Goal: Task Accomplishment & Management: Manage account settings

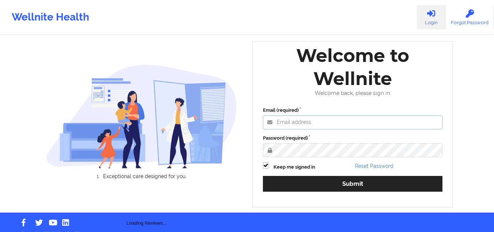
type input "mcasanaan@wellnite.com"
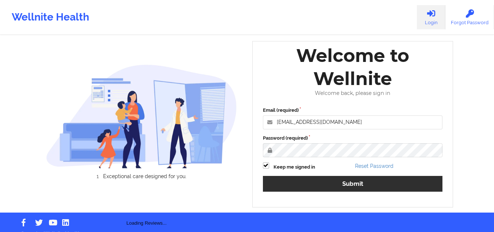
drag, startPoint x: 210, startPoint y: 28, endPoint x: 388, endPoint y: 188, distance: 239.2
click at [210, 28] on div "Wellnite Health Login Forgot Password" at bounding box center [247, 17] width 494 height 29
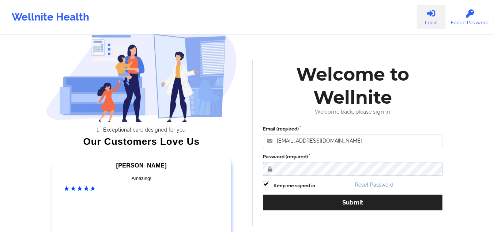
scroll to position [73, 0]
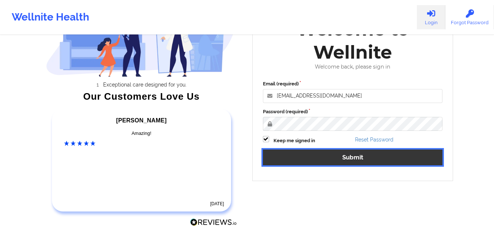
click at [326, 155] on button "Submit" at bounding box center [353, 157] width 180 height 16
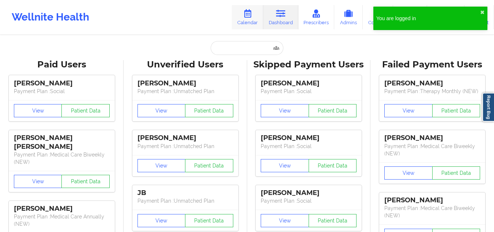
click at [244, 18] on link "Calendar" at bounding box center [247, 17] width 31 height 24
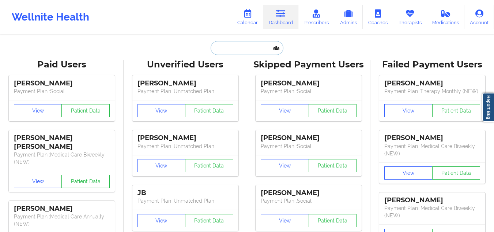
click at [228, 50] on input "text" at bounding box center [247, 48] width 72 height 14
paste input "Jamie Houde"
click at [232, 48] on input "text" at bounding box center [247, 48] width 72 height 14
type input "Jamie Houde"
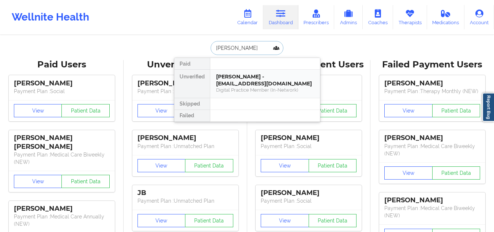
click at [271, 87] on div "Digital Practice Member (In-Network)" at bounding box center [265, 90] width 98 height 6
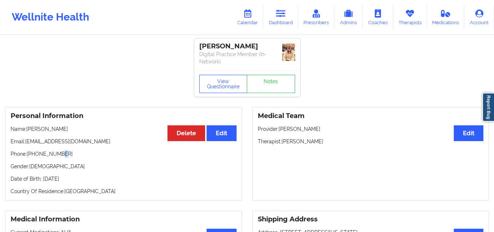
drag, startPoint x: 64, startPoint y: 155, endPoint x: 32, endPoint y: 154, distance: 32.2
click at [32, 154] on p "Phone: +16013471365" at bounding box center [124, 153] width 226 height 7
drag, startPoint x: 37, startPoint y: 153, endPoint x: 32, endPoint y: 153, distance: 4.8
click at [32, 153] on p "Phone: +16013471365" at bounding box center [124, 153] width 226 height 7
copy p "6013471365"
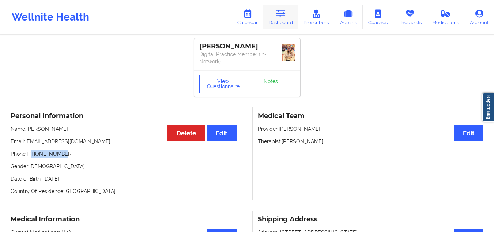
click at [283, 14] on icon at bounding box center [281, 14] width 10 height 8
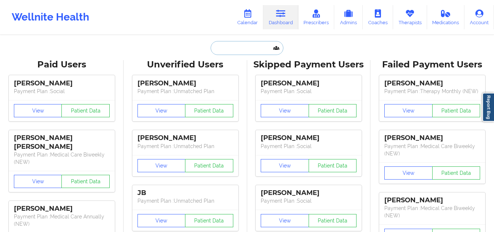
click at [241, 44] on input "text" at bounding box center [247, 48] width 72 height 14
paste input "Marie Louise Akoto"
type input "Marie Louise Akoto"
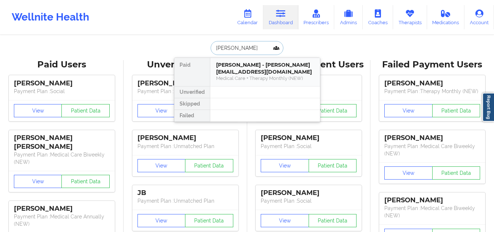
click at [246, 79] on div "Medical Care + Therapy Monthly (NEW)" at bounding box center [265, 78] width 98 height 6
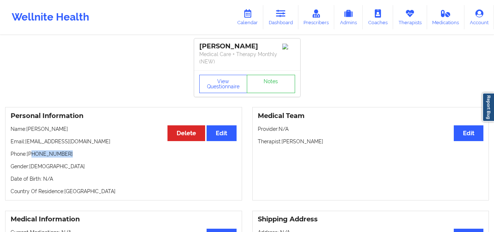
drag, startPoint x: 69, startPoint y: 145, endPoint x: 33, endPoint y: 146, distance: 36.6
click at [33, 146] on div "Personal Information Edit Delete Name: Marie Louise Akoto Email: marielakoto@gm…" at bounding box center [123, 153] width 237 height 93
copy p "301-503-4536"
drag, startPoint x: 273, startPoint y: 44, endPoint x: 187, endPoint y: 45, distance: 86.0
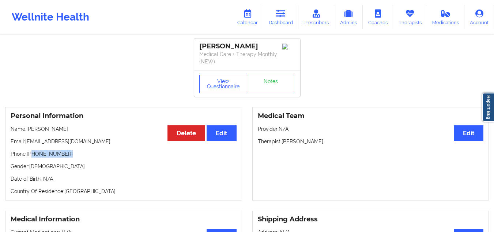
copy div "Marie Louise Akoto"
click at [276, 17] on link "Dashboard" at bounding box center [280, 17] width 35 height 24
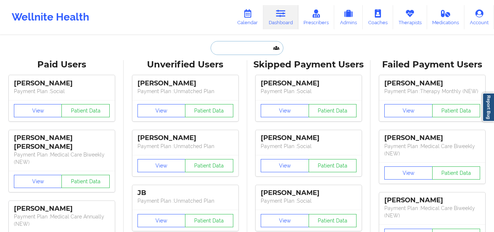
click at [229, 47] on input "text" at bounding box center [247, 48] width 72 height 14
paste input "sukainakermalli@hotmail.com"
type input "sukainakermalli@hotmail.com"
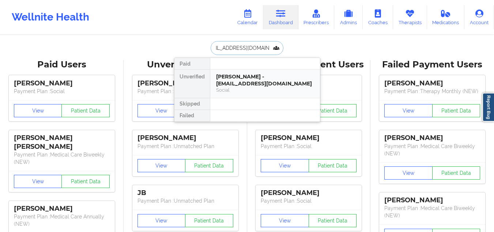
click at [255, 92] on div "Social" at bounding box center [265, 90] width 98 height 6
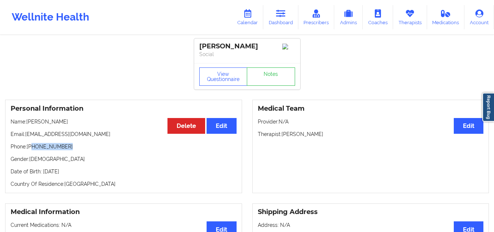
drag, startPoint x: 68, startPoint y: 152, endPoint x: 32, endPoint y: 151, distance: 36.6
click at [32, 150] on p "Phone: +1914-661-9647" at bounding box center [124, 146] width 226 height 7
copy p "914-661-9647"
drag, startPoint x: 253, startPoint y: 47, endPoint x: 183, endPoint y: 46, distance: 69.5
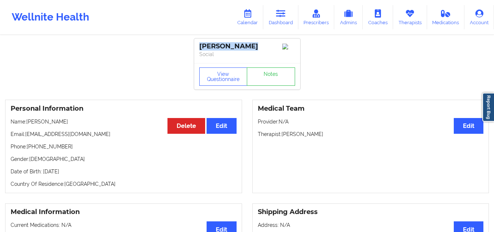
copy div "Zain Kermalli"
click at [279, 16] on icon at bounding box center [281, 14] width 10 height 8
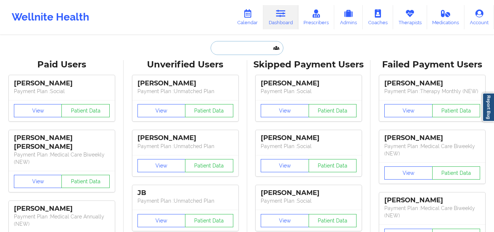
click at [217, 51] on input "text" at bounding box center [247, 48] width 72 height 14
paste input "Christina Alvarado"
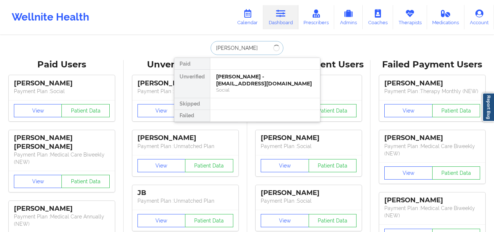
type input "Christina Alvarado"
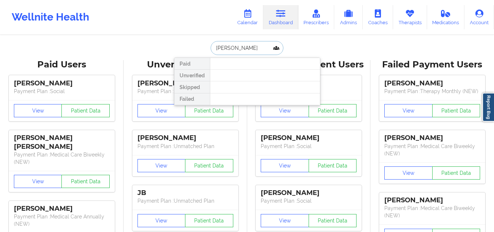
drag, startPoint x: 263, startPoint y: 49, endPoint x: 203, endPoint y: 49, distance: 59.3
click at [203, 49] on div "Christina Alvarado Paid Unverified Skipped Failed" at bounding box center [247, 48] width 146 height 14
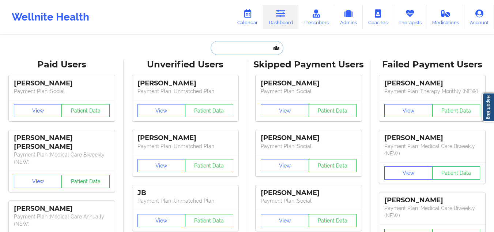
click at [250, 49] on input "text" at bounding box center [247, 48] width 72 height 14
paste input "juliethillet@yahoo.com"
type input "juliethillet@yahoo.com"
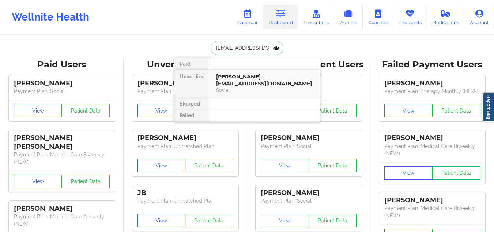
click at [237, 78] on div "Julia Thillet - juliethillet@yahoo.com" at bounding box center [265, 80] width 98 height 14
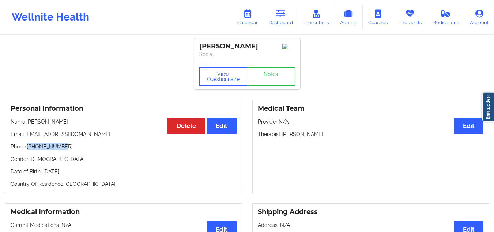
drag, startPoint x: 66, startPoint y: 150, endPoint x: 28, endPoint y: 147, distance: 38.6
click at [28, 147] on p "Phone: 770-363-2323" at bounding box center [124, 146] width 226 height 7
click at [67, 169] on div "Personal Information Edit Delete Name: Julia Thillet Email: juliethillet@yahoo.…" at bounding box center [123, 146] width 237 height 93
drag, startPoint x: 87, startPoint y: 98, endPoint x: 100, endPoint y: 8, distance: 90.9
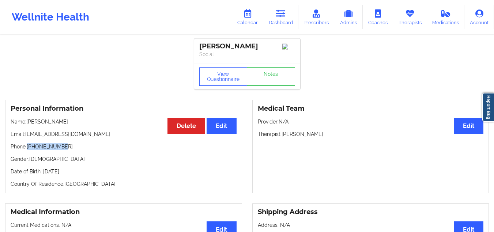
drag, startPoint x: 67, startPoint y: 148, endPoint x: 27, endPoint y: 150, distance: 40.0
click at [27, 150] on p "Phone: 770-363-2323" at bounding box center [124, 146] width 226 height 7
copy p "770-363-2323"
click at [275, 7] on link "Dashboard" at bounding box center [280, 17] width 35 height 24
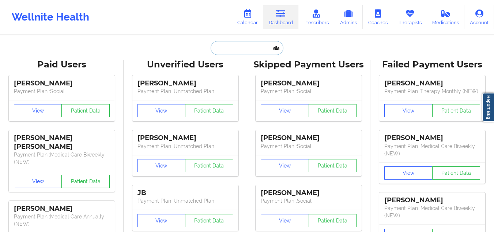
click at [244, 42] on input "text" at bounding box center [247, 48] width 72 height 14
paste input "Diana Casteblanco"
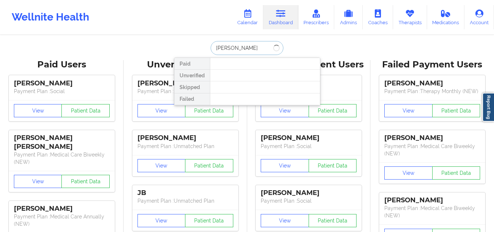
type input "Diana Cast"
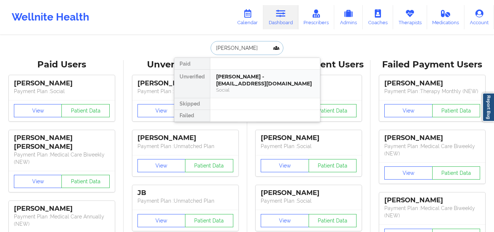
click at [260, 83] on div "Diana Castelblanco - dianapaolac@hotmail.com" at bounding box center [265, 80] width 98 height 14
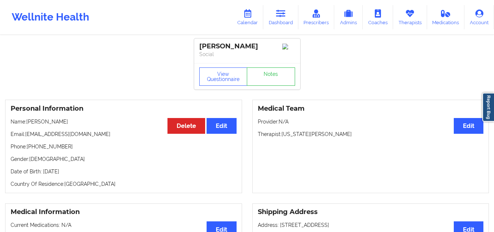
drag, startPoint x: 270, startPoint y: 44, endPoint x: 203, endPoint y: 48, distance: 67.1
click at [199, 44] on div "Diana Castelblanco Social" at bounding box center [247, 50] width 106 height 25
copy div "Diana Castelblanco"
click at [286, 17] on icon at bounding box center [281, 14] width 10 height 8
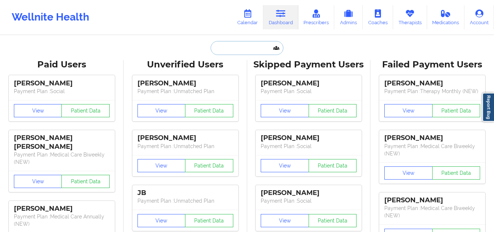
click at [255, 51] on input "text" at bounding box center [247, 48] width 72 height 14
paste input "Kylie Jones"
type input "Kylie Jones"
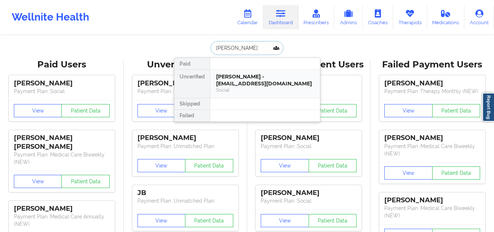
click at [255, 87] on div "Kylie Jones - kyliejones.31402@gmail.com" at bounding box center [265, 80] width 98 height 14
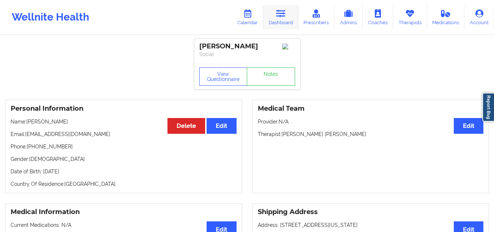
click at [276, 16] on link "Dashboard" at bounding box center [280, 17] width 35 height 24
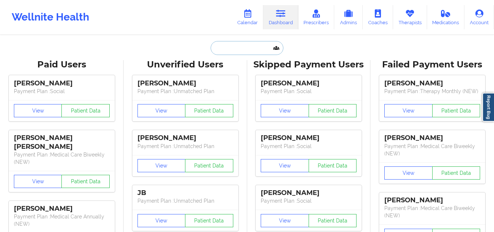
click at [251, 51] on input "text" at bounding box center [247, 48] width 72 height 14
type input "v"
paste input "Robyn Bullington"
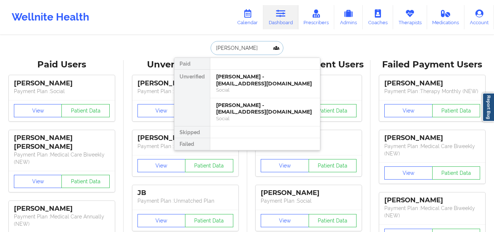
paste input "angelina.mcpartland.5@gmail.com"
type input "angelina.mcpartland.5@gmail.com"
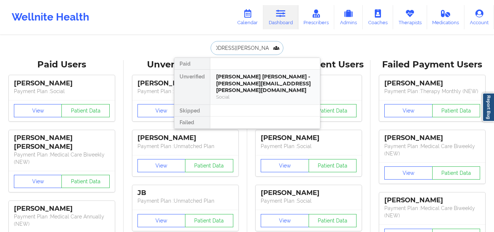
click at [269, 94] on div "Social" at bounding box center [265, 97] width 98 height 6
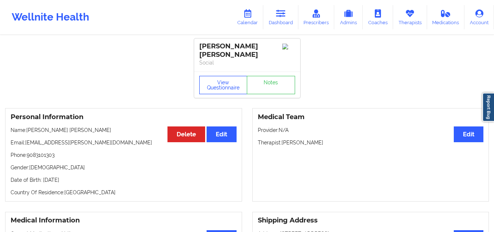
click at [215, 83] on button "View Questionnaire" at bounding box center [223, 85] width 48 height 18
click at [268, 87] on link "Notes" at bounding box center [271, 85] width 48 height 18
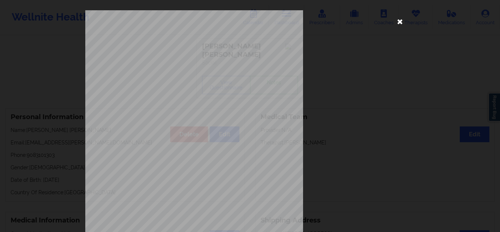
click at [401, 21] on icon at bounding box center [400, 21] width 12 height 12
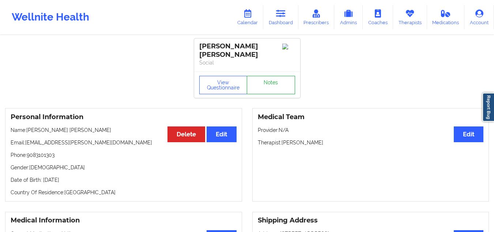
click at [281, 79] on link "Notes" at bounding box center [271, 85] width 48 height 18
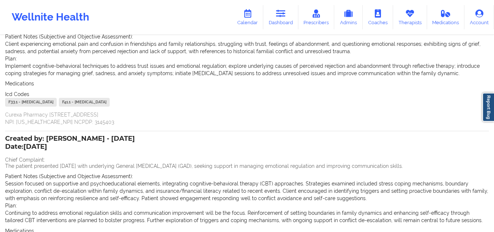
scroll to position [186, 0]
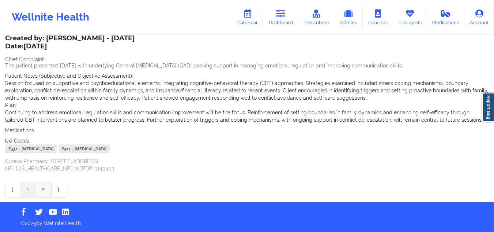
click at [45, 190] on link "2" at bounding box center [43, 189] width 15 height 15
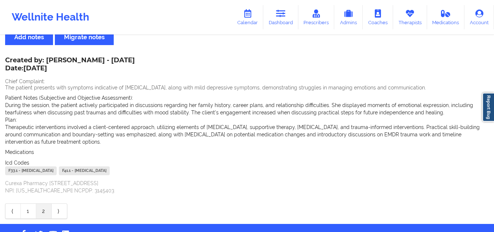
scroll to position [46, 0]
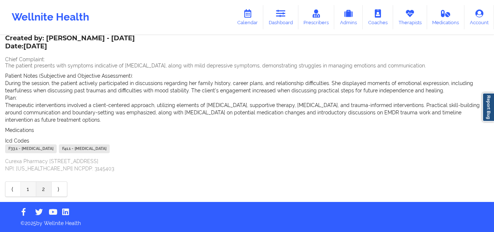
click at [26, 189] on link "1" at bounding box center [28, 189] width 15 height 15
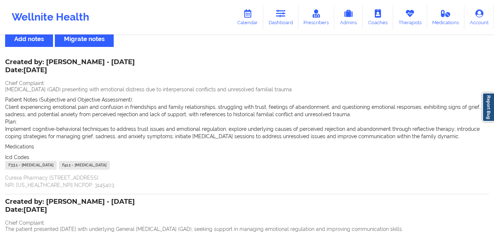
scroll to position [0, 0]
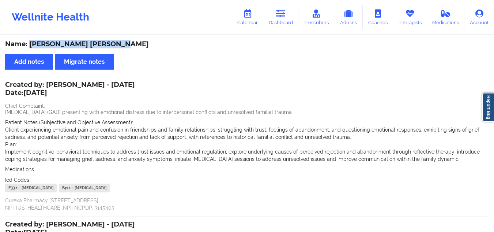
drag, startPoint x: 119, startPoint y: 44, endPoint x: 30, endPoint y: 44, distance: 88.9
click at [30, 44] on div "Name: Angelina Lee McPartland" at bounding box center [247, 44] width 484 height 8
copy div "Angelina Lee McPartland"
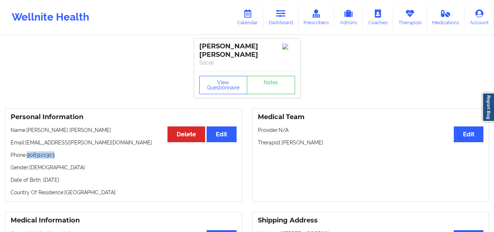
drag, startPoint x: 61, startPoint y: 157, endPoint x: 29, endPoint y: 153, distance: 31.7
click at [29, 153] on p "Phone: 9083101303" at bounding box center [124, 154] width 226 height 7
copy p "9083101303"
click at [279, 18] on link "Dashboard" at bounding box center [280, 17] width 35 height 24
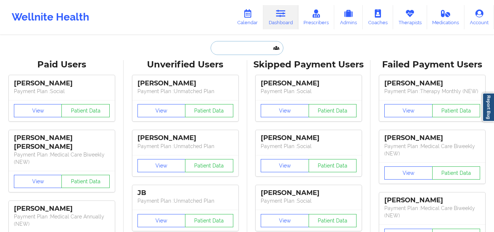
click at [254, 43] on input "text" at bounding box center [247, 48] width 72 height 14
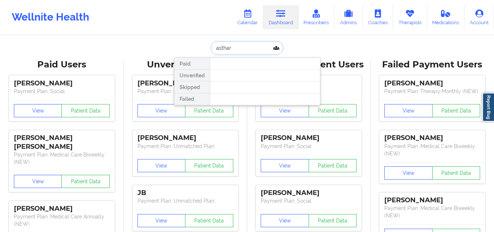
type input "asthart"
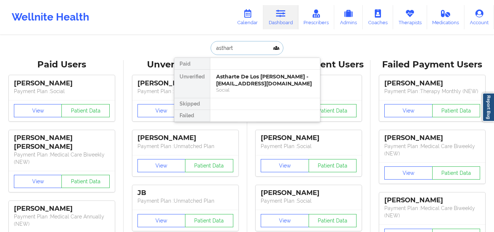
click at [247, 77] on div "Astharte De Los Santos - ishstar77@gmail.com" at bounding box center [265, 80] width 98 height 14
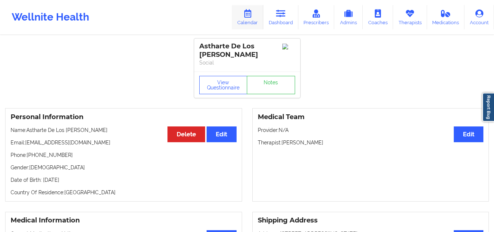
click at [252, 19] on link "Calendar" at bounding box center [247, 17] width 31 height 24
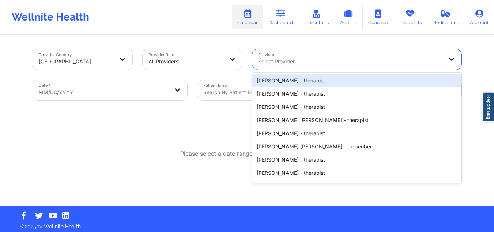
click at [313, 59] on div at bounding box center [350, 61] width 185 height 9
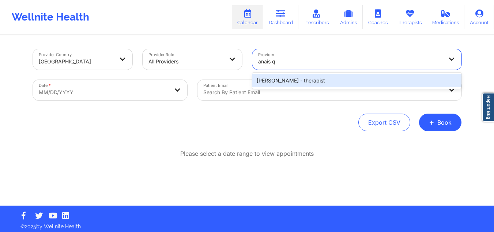
type input "anais q"
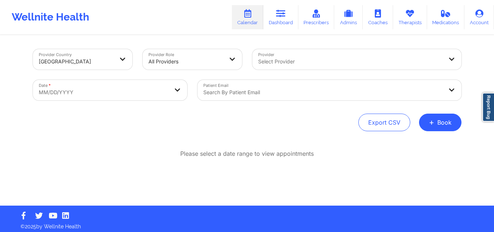
drag, startPoint x: 297, startPoint y: 78, endPoint x: 280, endPoint y: 54, distance: 29.1
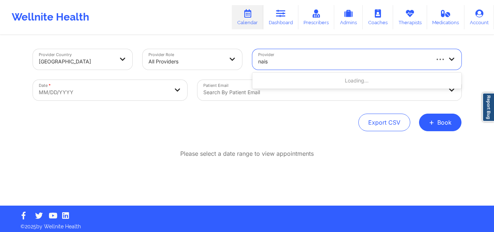
type input "nais"
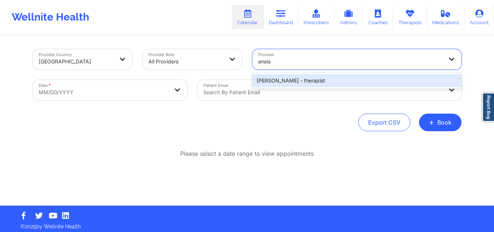
type input "anais q"
click at [283, 78] on div "Anais Quiñonez - therapist" at bounding box center [357, 80] width 209 height 13
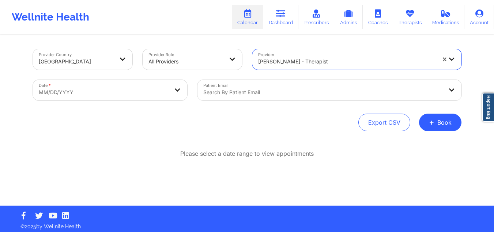
select select "2025-8"
select select "2025-9"
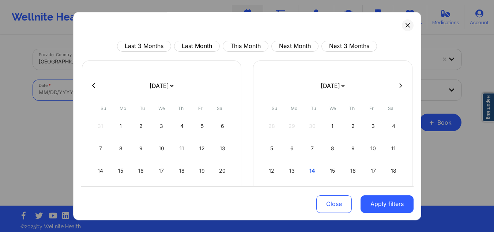
click at [133, 95] on body "Wellnite Health Calendar Dashboard Prescribers Admins Coaches Therapists Medica…" at bounding box center [247, 116] width 494 height 232
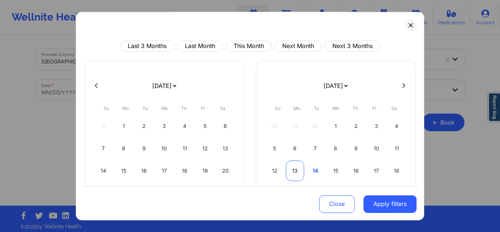
click at [295, 168] on div "13" at bounding box center [295, 170] width 19 height 20
select select "2025-9"
select select "2025-10"
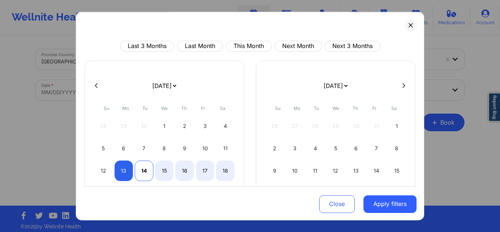
select select "2025-9"
select select "2025-10"
click at [146, 169] on div "14" at bounding box center [144, 170] width 19 height 20
select select "2025-9"
select select "2025-10"
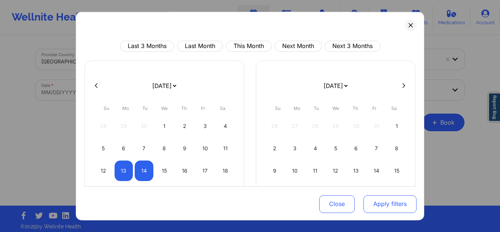
click at [379, 205] on button "Apply filters" at bounding box center [389, 204] width 53 height 18
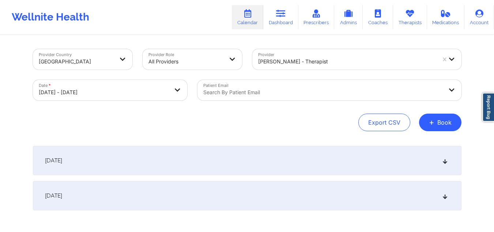
drag, startPoint x: 423, startPoint y: 163, endPoint x: 451, endPoint y: 160, distance: 27.3
click at [451, 160] on div "October 13, 2025" at bounding box center [247, 160] width 429 height 29
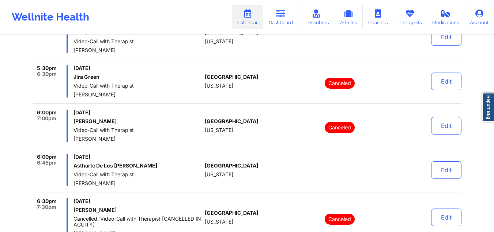
scroll to position [528, 0]
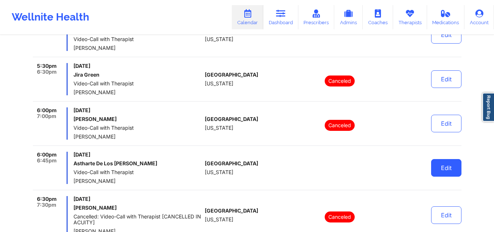
click at [442, 165] on button "Edit" at bounding box center [446, 168] width 30 height 18
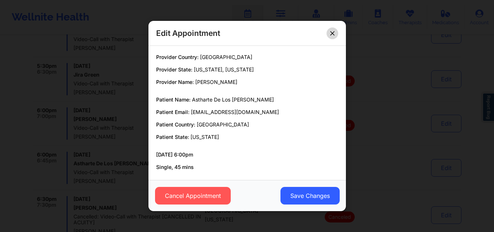
click at [337, 35] on button at bounding box center [333, 33] width 12 height 12
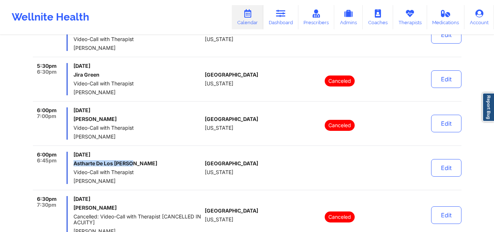
drag, startPoint x: 134, startPoint y: 162, endPoint x: 74, endPoint y: 163, distance: 59.7
click at [74, 163] on h6 "Astharte De Los Santos" at bounding box center [138, 163] width 128 height 6
copy h6 "Astharte De Los Santos"
click at [289, 22] on link "Dashboard" at bounding box center [280, 17] width 35 height 24
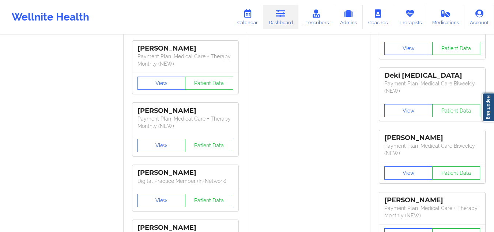
click at [284, 18] on link "Dashboard" at bounding box center [280, 17] width 35 height 24
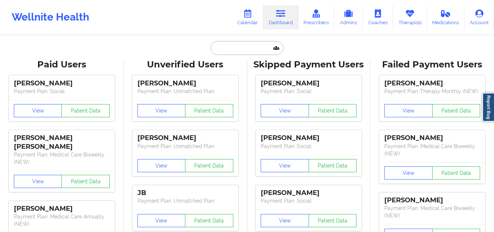
click at [232, 45] on input "text" at bounding box center [247, 48] width 72 height 14
type input "v"
paste input "Astharte De Los Santos"
type input "Astharte De Los Santos"
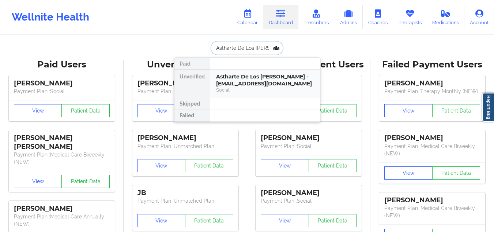
click at [253, 91] on div "Social" at bounding box center [265, 90] width 98 height 6
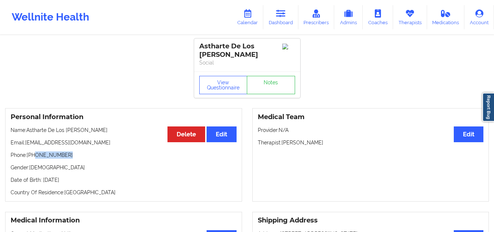
drag, startPoint x: 67, startPoint y: 157, endPoint x: 32, endPoint y: 154, distance: 35.3
click at [32, 154] on p "Phone: +1786-758-7947" at bounding box center [124, 154] width 226 height 7
drag, startPoint x: 77, startPoint y: 140, endPoint x: 26, endPoint y: 142, distance: 51.3
click at [26, 142] on p "Email: ishstar77@gmail.com" at bounding box center [124, 142] width 226 height 7
drag, startPoint x: 322, startPoint y: 146, endPoint x: 284, endPoint y: 145, distance: 38.4
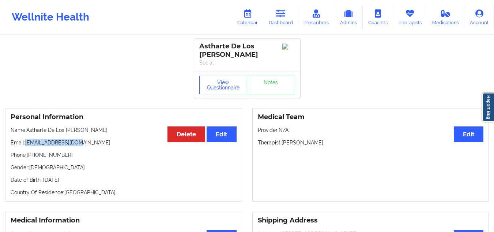
click at [284, 145] on p "Therapist: Anais Quiñonez" at bounding box center [371, 142] width 226 height 7
click at [283, 20] on link "Dashboard" at bounding box center [280, 17] width 35 height 24
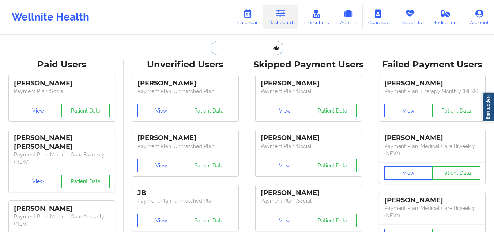
click at [242, 55] on input "text" at bounding box center [247, 48] width 72 height 14
paste input "eliecersg@gmail.com"
type input "eliecersg@gmail.com"
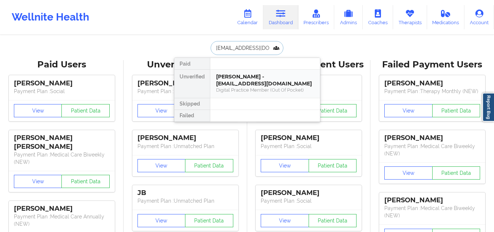
click at [245, 74] on div "Eliecer Sanchez - eliecersg@gmail.com" at bounding box center [265, 80] width 98 height 14
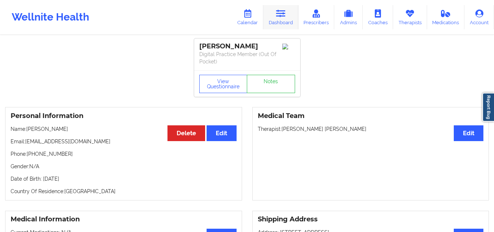
click at [281, 20] on link "Dashboard" at bounding box center [280, 17] width 35 height 24
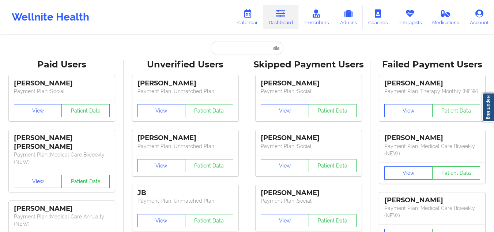
click at [237, 51] on input "text" at bounding box center [247, 48] width 72 height 14
paste input "stevensfabiola@gmail.com"
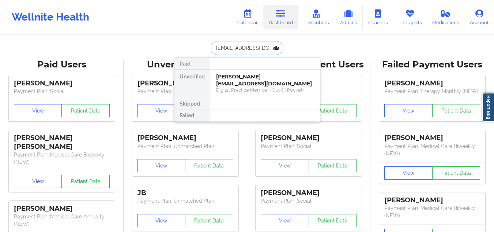
scroll to position [0, 16]
type input "stevensfabiola@gmail.com"
click at [236, 79] on div "[PERSON_NAME] - [EMAIL_ADDRESS][DOMAIN_NAME]" at bounding box center [265, 80] width 98 height 14
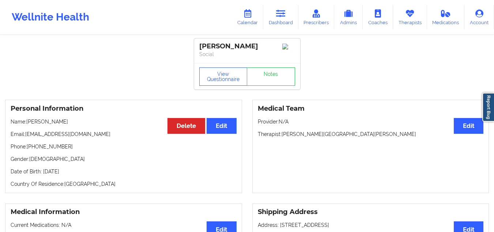
click at [69, 149] on p "Phone: +1904-437-0907" at bounding box center [124, 146] width 226 height 7
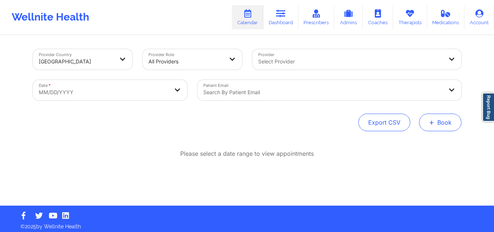
drag, startPoint x: 441, startPoint y: 124, endPoint x: 429, endPoint y: 129, distance: 13.5
click at [441, 124] on button "+ Book" at bounding box center [440, 122] width 42 height 18
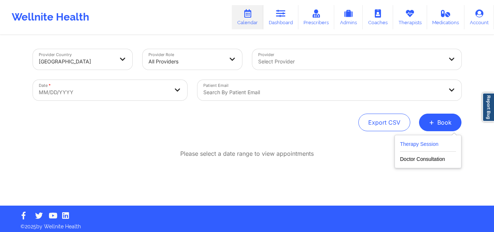
click at [413, 141] on button "Therapy Session" at bounding box center [428, 145] width 56 height 12
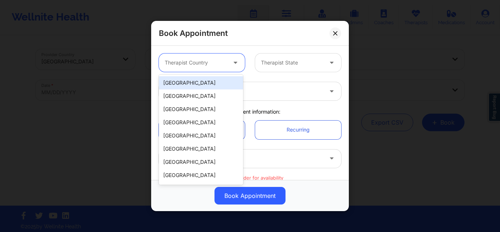
click at [205, 57] on div "Therapist Country" at bounding box center [193, 62] width 68 height 18
click at [194, 81] on div "[GEOGRAPHIC_DATA]" at bounding box center [201, 82] width 84 height 13
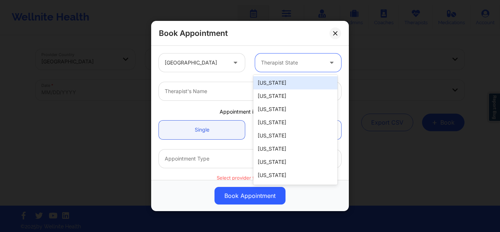
click at [287, 60] on div at bounding box center [292, 62] width 62 height 9
type input "g"
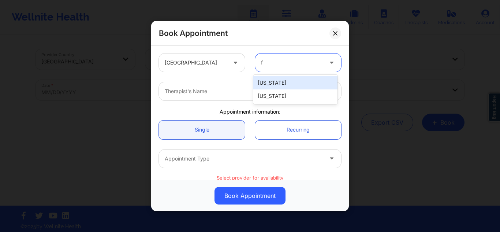
type input "fl"
click at [268, 78] on div "[US_STATE]" at bounding box center [295, 82] width 84 height 13
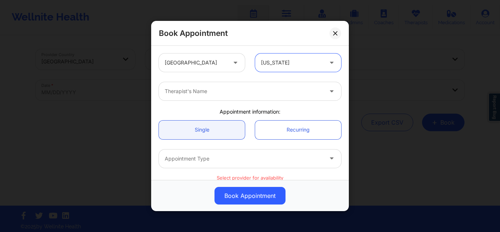
click at [263, 94] on div at bounding box center [244, 91] width 158 height 9
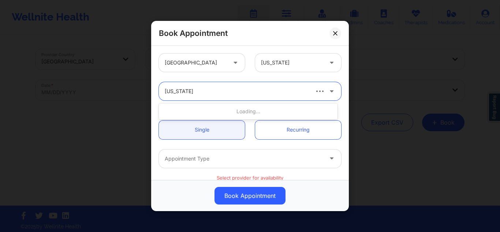
type input "Virginia giba"
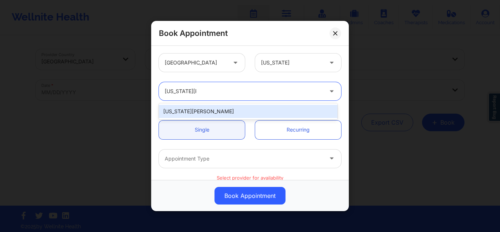
click at [206, 113] on div "Virginia Gibala" at bounding box center [248, 111] width 179 height 13
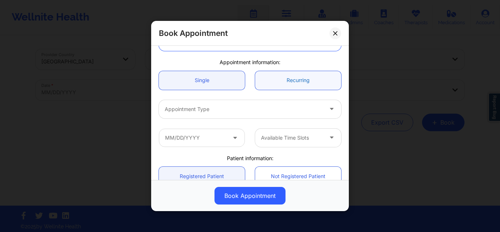
scroll to position [37, 0]
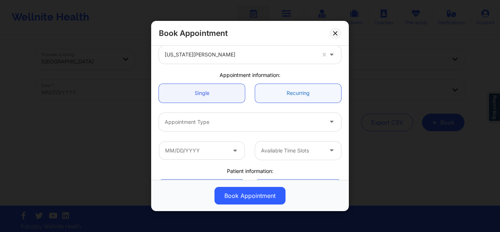
click at [295, 98] on link "Recurring" at bounding box center [298, 92] width 86 height 19
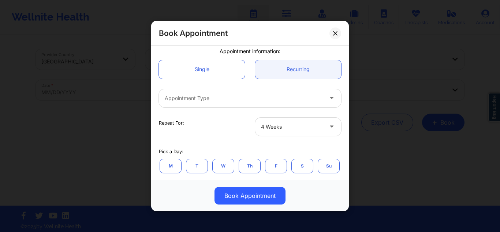
scroll to position [73, 0]
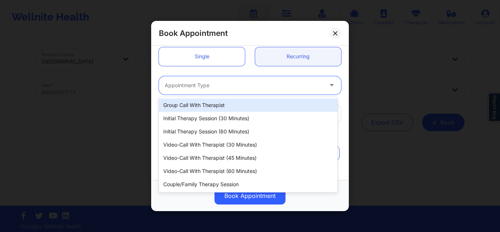
click at [270, 85] on div at bounding box center [244, 85] width 158 height 9
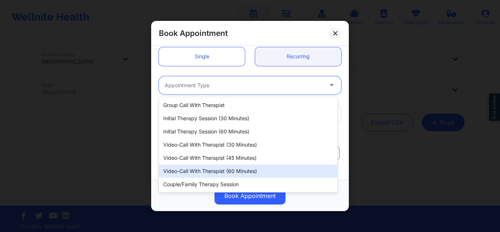
click at [246, 169] on div "Video-Call with Therapist (60 minutes)" at bounding box center [248, 170] width 179 height 13
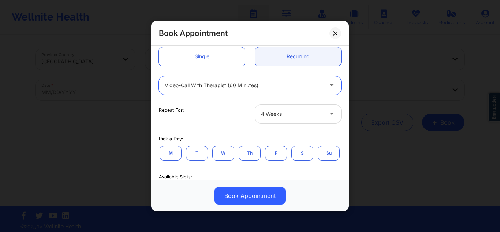
scroll to position [146, 0]
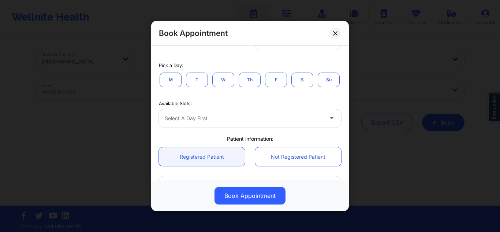
click at [228, 77] on button "W" at bounding box center [223, 79] width 22 height 15
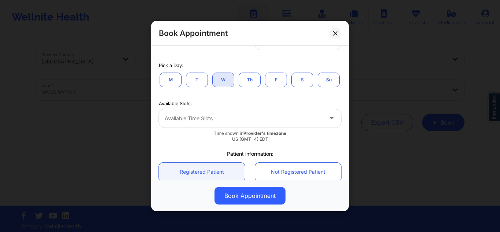
scroll to position [183, 0]
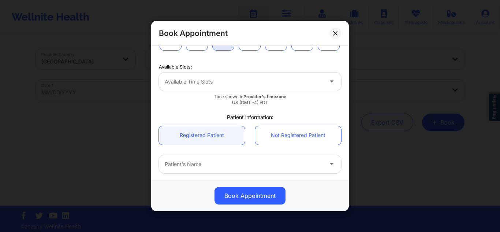
click at [282, 86] on div at bounding box center [244, 81] width 158 height 9
click at [235, 86] on div at bounding box center [244, 81] width 158 height 9
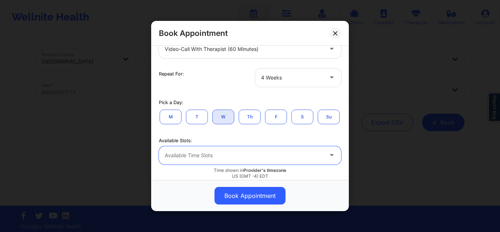
scroll to position [110, 0]
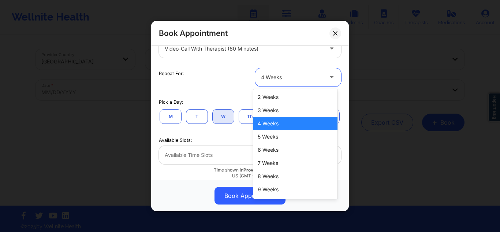
click at [292, 76] on div at bounding box center [292, 77] width 62 height 9
click at [189, 82] on div "Repeat For:" at bounding box center [202, 77] width 96 height 18
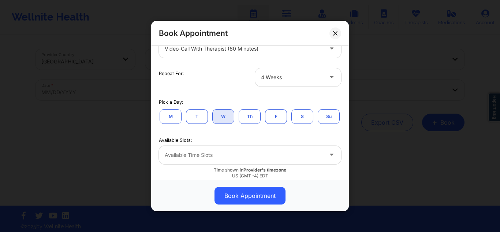
scroll to position [37, 0]
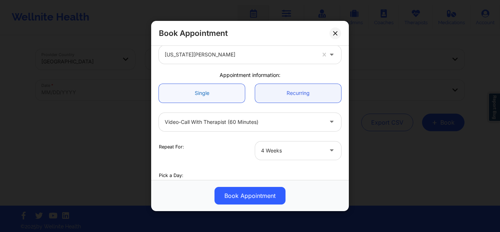
click at [215, 98] on link "Single" at bounding box center [202, 92] width 86 height 19
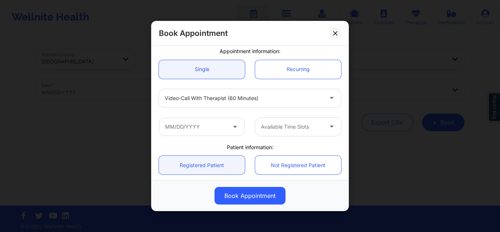
scroll to position [73, 0]
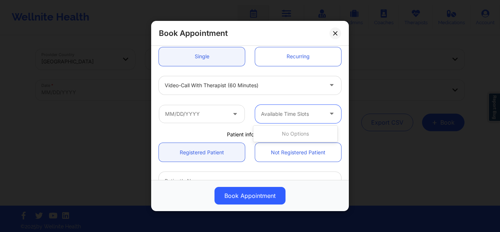
click at [303, 110] on div at bounding box center [292, 113] width 62 height 9
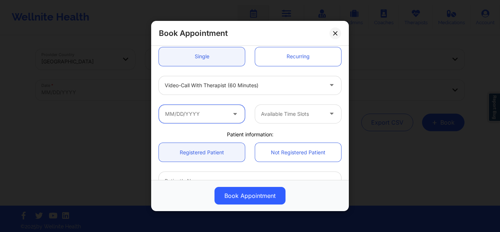
click at [187, 116] on input "text" at bounding box center [202, 113] width 86 height 18
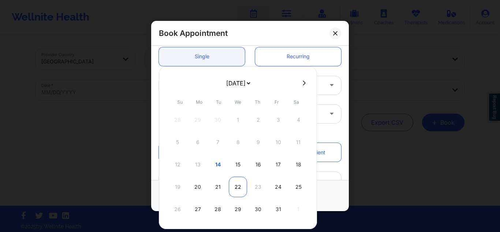
click at [234, 184] on div "22" at bounding box center [238, 186] width 18 height 20
type input "10/22/2025"
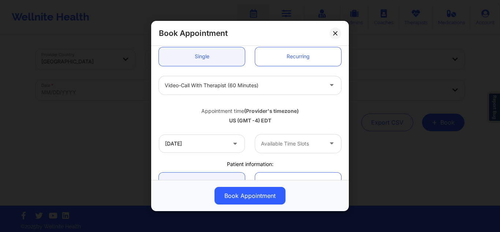
click at [295, 145] on div at bounding box center [292, 143] width 62 height 9
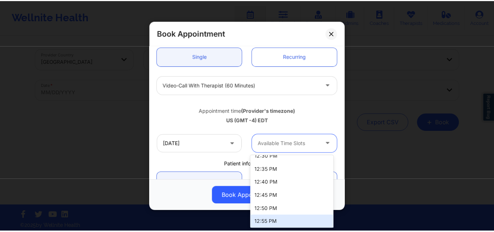
scroll to position [417, 0]
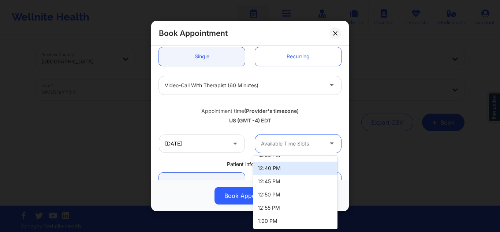
click at [161, 111] on div "Appointment time (Provider's timezone)" at bounding box center [250, 110] width 182 height 7
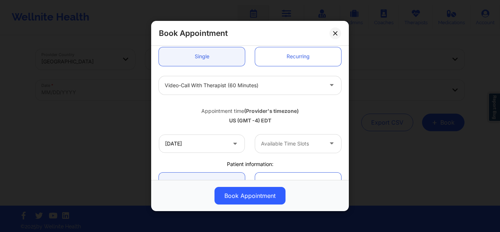
click at [337, 33] on icon at bounding box center [335, 33] width 4 height 4
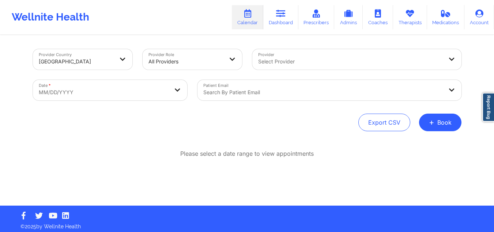
click at [339, 59] on div at bounding box center [350, 61] width 185 height 9
click at [177, 18] on div "Wellnite Health Calendar Dashboard Prescribers Admins Coaches Therapists Medica…" at bounding box center [247, 17] width 494 height 29
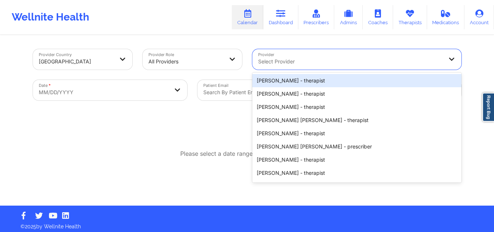
click at [285, 58] on div at bounding box center [350, 61] width 185 height 9
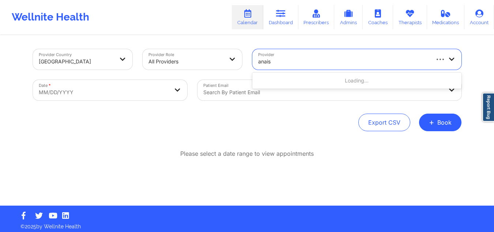
type input "anais q"
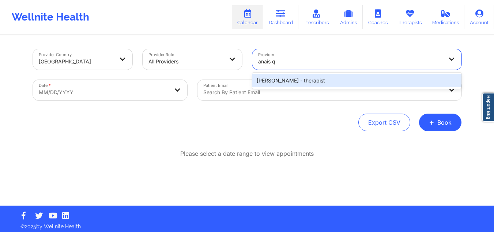
click at [305, 81] on div "[PERSON_NAME] - therapist" at bounding box center [357, 80] width 209 height 13
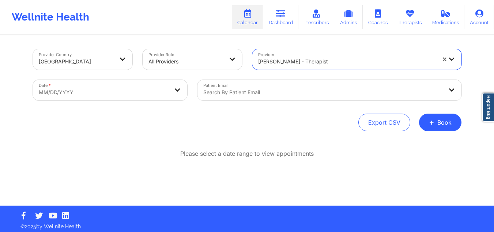
click at [149, 93] on body "Wellnite Health Calendar Dashboard Prescribers Admins Coaches Therapists Medica…" at bounding box center [247, 116] width 494 height 232
select select "2025-8"
select select "2025-9"
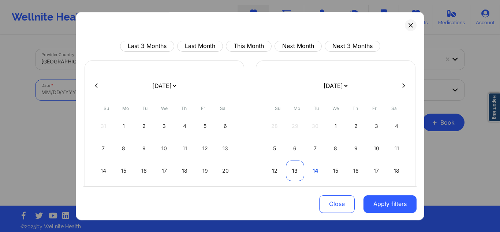
click at [294, 176] on div "13" at bounding box center [295, 170] width 19 height 20
select select "2025-9"
select select "2025-10"
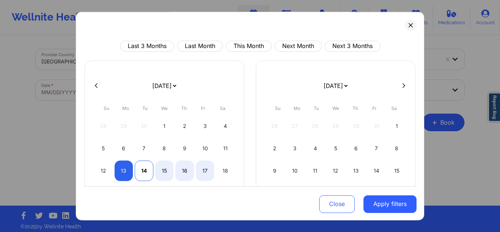
select select "2025-9"
select select "2025-10"
click at [147, 172] on div "14" at bounding box center [144, 170] width 19 height 20
select select "2025-9"
select select "2025-10"
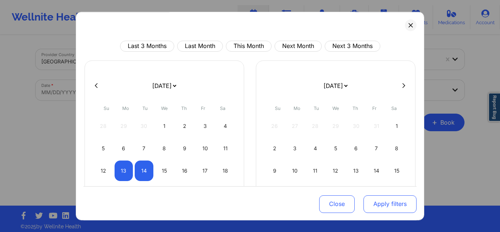
click at [384, 207] on button "Apply filters" at bounding box center [389, 204] width 53 height 18
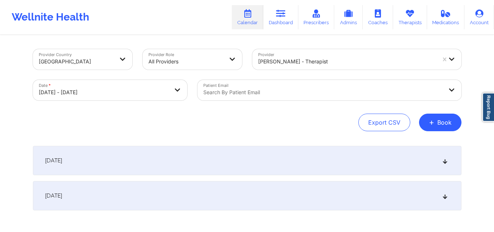
scroll to position [38, 0]
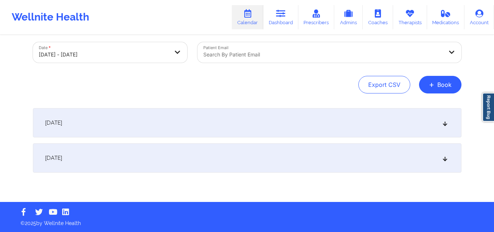
click at [265, 128] on div "[DATE]" at bounding box center [247, 122] width 429 height 29
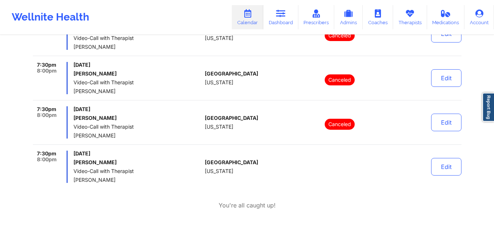
scroll to position [935, 0]
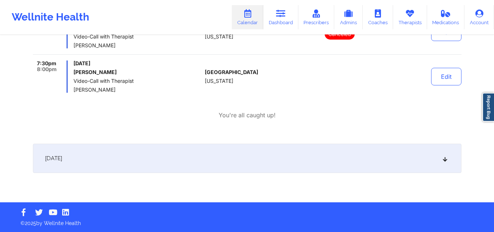
click at [225, 153] on div "[DATE]" at bounding box center [247, 157] width 429 height 29
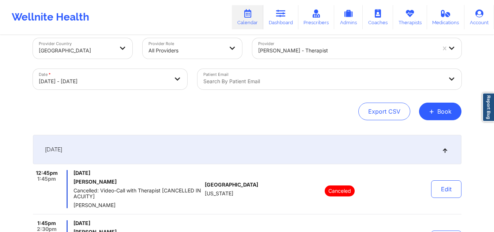
scroll to position [0, 0]
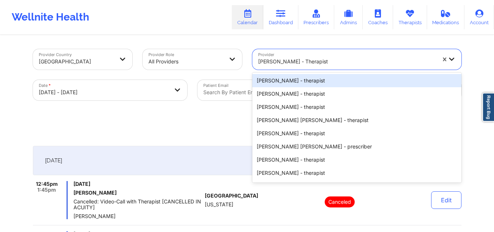
click at [351, 61] on div at bounding box center [347, 61] width 178 height 9
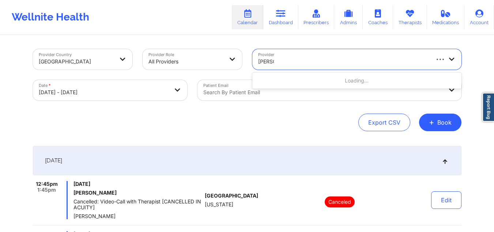
type input "nakia"
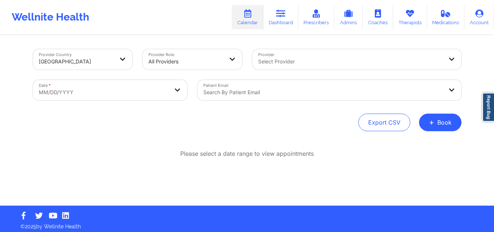
click at [264, 59] on div at bounding box center [350, 61] width 185 height 9
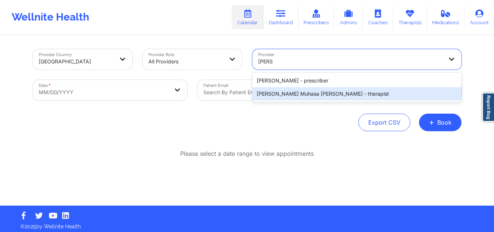
type input "[PERSON_NAME]"
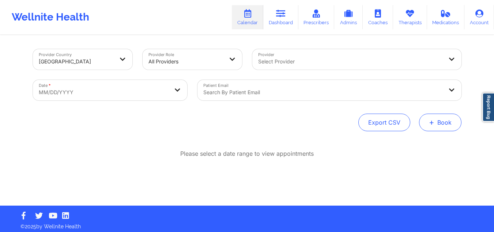
click at [437, 130] on button "+ Book" at bounding box center [440, 122] width 42 height 18
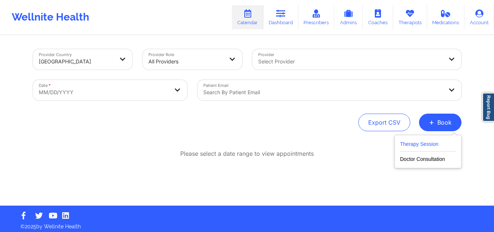
click at [414, 144] on button "Therapy Session" at bounding box center [428, 145] width 56 height 12
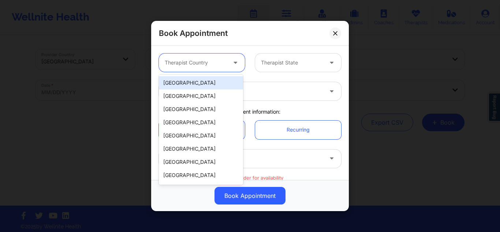
click at [212, 57] on div "Therapist Country" at bounding box center [193, 62] width 68 height 18
click at [191, 82] on div "[GEOGRAPHIC_DATA]" at bounding box center [201, 82] width 84 height 13
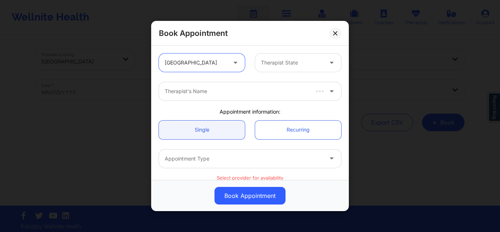
click at [270, 58] on div "Therapist State" at bounding box center [289, 62] width 68 height 18
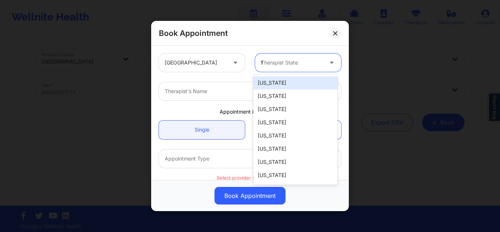
type input "fl"
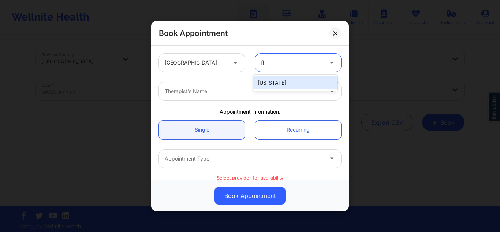
click at [264, 77] on div "[US_STATE]" at bounding box center [295, 82] width 84 height 13
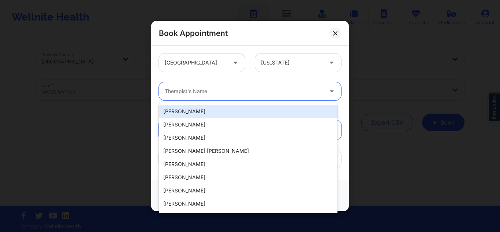
click at [242, 90] on div at bounding box center [244, 91] width 158 height 9
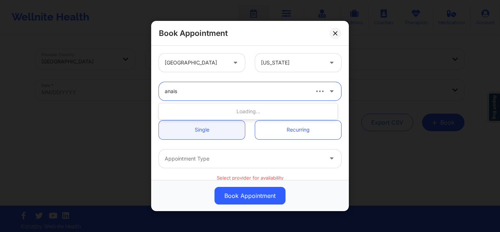
type input "anais q"
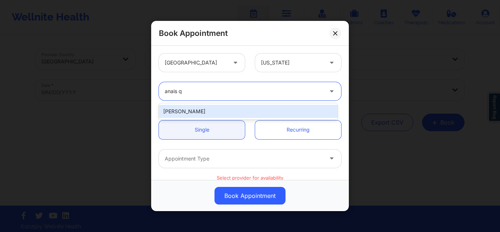
click at [220, 115] on div "[PERSON_NAME]" at bounding box center [248, 111] width 179 height 13
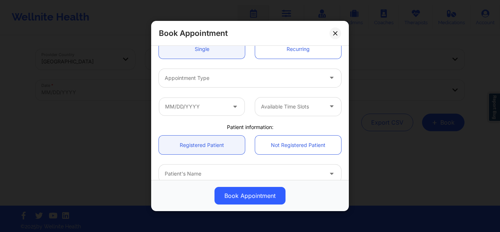
scroll to position [82, 0]
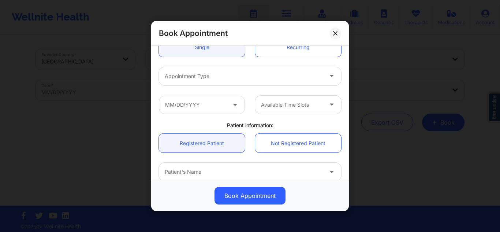
click at [260, 82] on div "Appointment Type" at bounding box center [241, 76] width 165 height 18
click at [235, 74] on div at bounding box center [244, 76] width 158 height 9
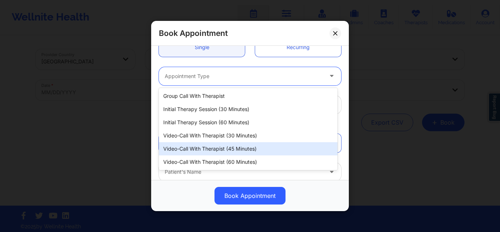
click at [225, 146] on div "Video-Call with Therapist (45 minutes)" at bounding box center [248, 148] width 179 height 13
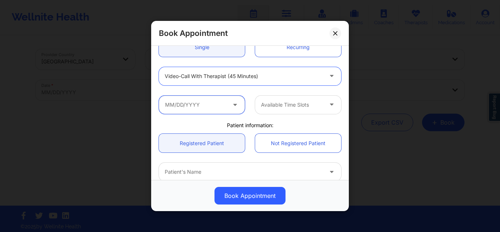
click at [214, 107] on input "text" at bounding box center [202, 104] width 86 height 18
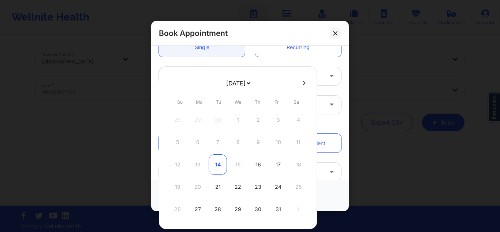
click at [212, 159] on div "14" at bounding box center [218, 164] width 18 height 20
type input "10/14/2025"
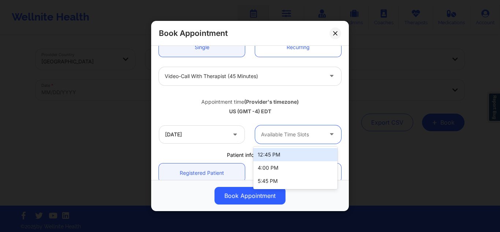
click at [272, 135] on div at bounding box center [292, 134] width 62 height 9
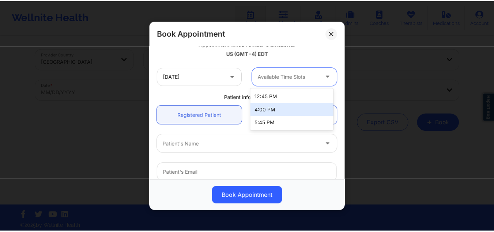
scroll to position [141, 0]
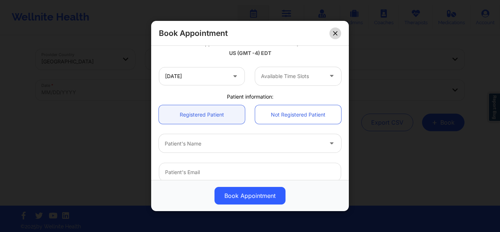
click at [333, 34] on icon at bounding box center [335, 33] width 4 height 4
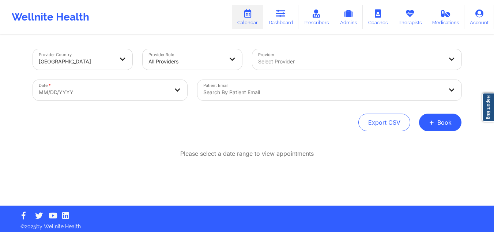
click at [305, 61] on div at bounding box center [350, 61] width 185 height 9
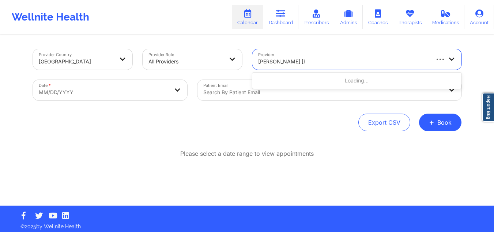
type input "donna san salvador"
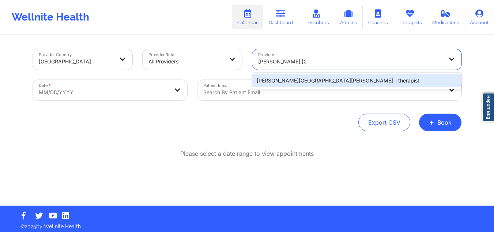
click at [299, 76] on div "Donna San Salvador - therapist" at bounding box center [357, 80] width 209 height 13
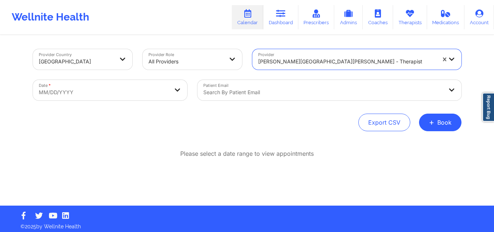
click at [120, 98] on body "Wellnite Health Calendar Dashboard Prescribers Admins Coaches Therapists Medica…" at bounding box center [247, 116] width 494 height 232
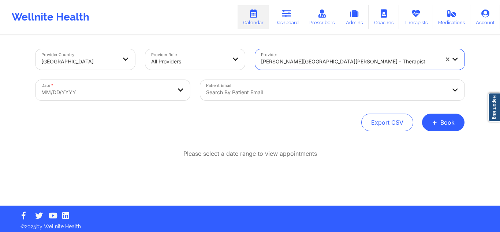
select select "2025-8"
select select "2025-9"
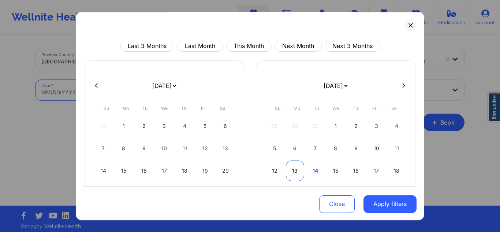
click at [294, 171] on div "13" at bounding box center [295, 170] width 19 height 20
select select "2025-9"
select select "2025-10"
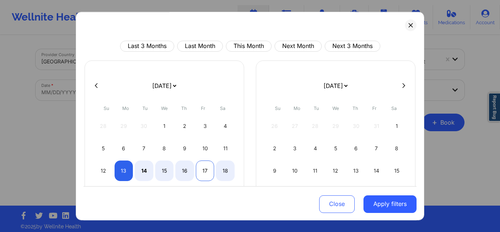
select select "2025-9"
select select "2025-10"
click at [204, 168] on div "17" at bounding box center [205, 170] width 19 height 20
select select "2025-9"
select select "2025-10"
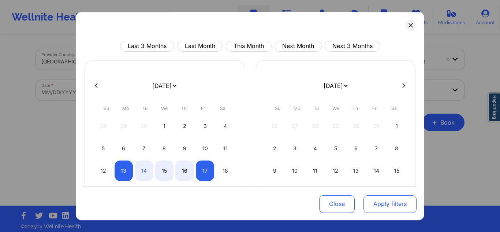
click at [369, 206] on button "Apply filters" at bounding box center [389, 204] width 53 height 18
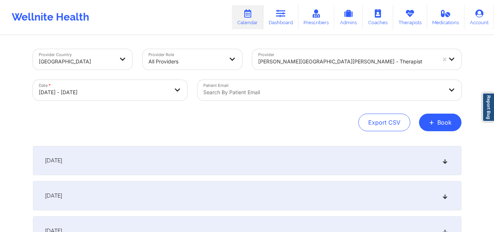
drag, startPoint x: 445, startPoint y: 160, endPoint x: 294, endPoint y: 153, distance: 150.9
click at [294, 153] on div "October 13, 2025" at bounding box center [247, 160] width 429 height 29
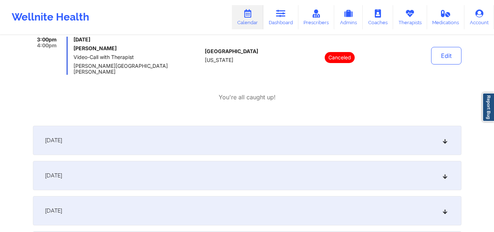
scroll to position [197, 0]
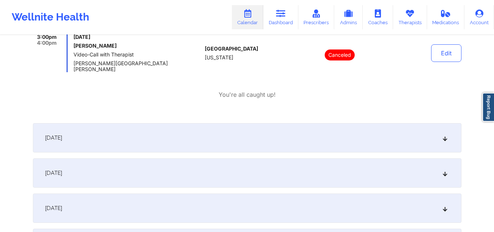
click at [442, 127] on div "October 14, 2025" at bounding box center [247, 137] width 429 height 29
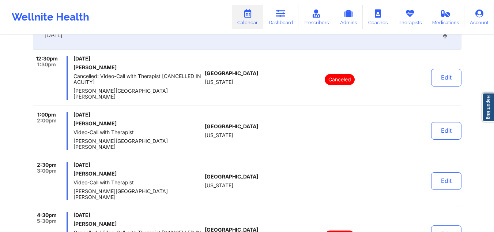
scroll to position [301, 0]
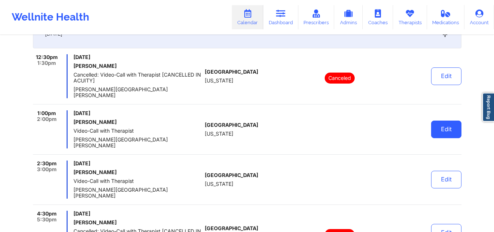
click at [440, 120] on button "Edit" at bounding box center [446, 129] width 30 height 18
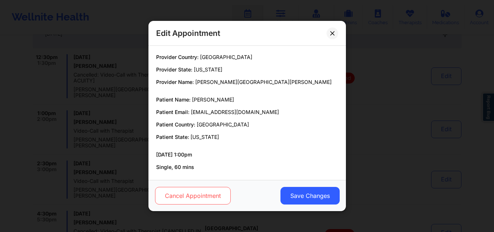
click at [192, 193] on button "Cancel Appointment" at bounding box center [193, 196] width 76 height 18
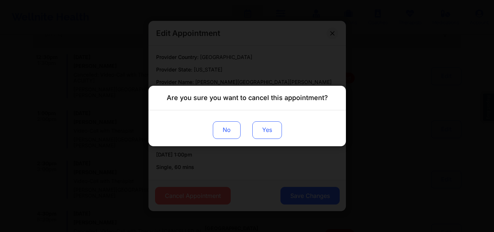
click at [260, 131] on button "Yes" at bounding box center [267, 130] width 30 height 18
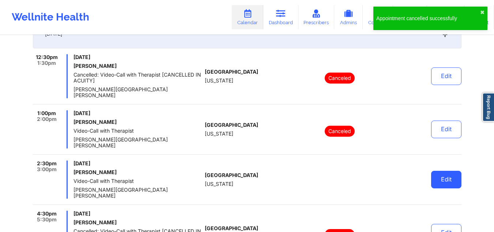
click at [447, 171] on button "Edit" at bounding box center [446, 180] width 30 height 18
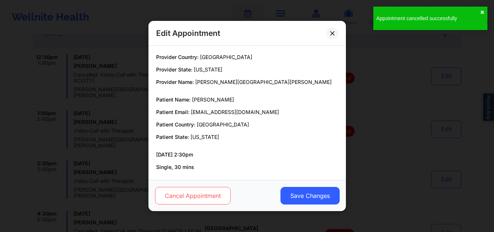
click at [206, 200] on button "Cancel Appointment" at bounding box center [193, 196] width 76 height 18
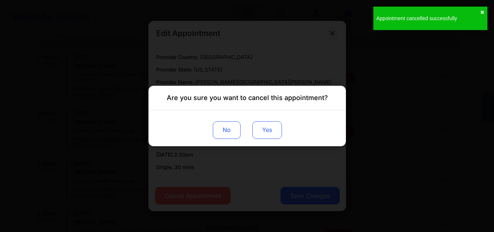
click at [257, 130] on button "Yes" at bounding box center [267, 130] width 30 height 18
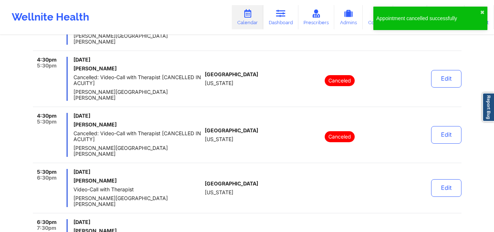
scroll to position [456, 0]
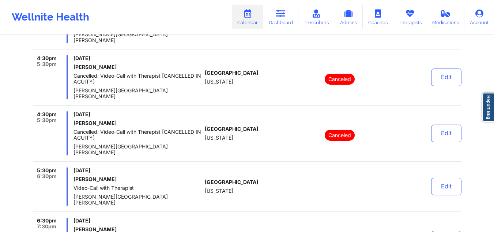
drag, startPoint x: 112, startPoint y: 138, endPoint x: 70, endPoint y: 138, distance: 42.5
click at [70, 167] on div "5:30pm 6:30pm Tuesday, October 14, 2025 Bryam Bautista Video-Call with Therapis…" at bounding box center [117, 186] width 169 height 38
click at [127, 176] on h6 "Bryam Bautista" at bounding box center [138, 179] width 128 height 6
drag, startPoint x: 119, startPoint y: 138, endPoint x: 72, endPoint y: 136, distance: 46.5
click at [72, 167] on div "5:30pm 6:30pm Tuesday, October 14, 2025 Bryam Bautista Video-Call with Therapis…" at bounding box center [117, 186] width 169 height 38
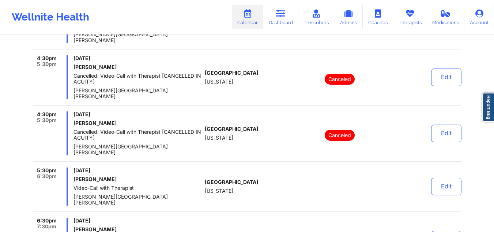
click at [72, 167] on div "5:30pm 6:30pm Tuesday, October 14, 2025 Bryam Bautista Video-Call with Therapis…" at bounding box center [117, 186] width 169 height 38
click at [441, 177] on button "Edit" at bounding box center [446, 186] width 30 height 18
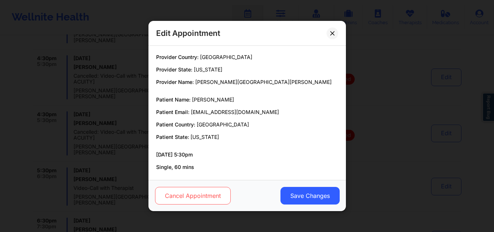
click at [202, 196] on button "Cancel Appointment" at bounding box center [193, 196] width 76 height 18
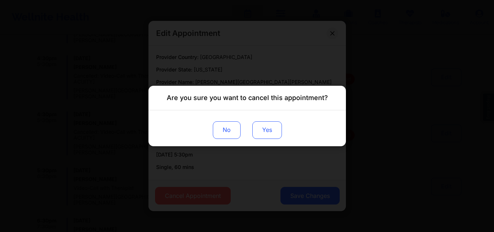
click at [272, 134] on button "Yes" at bounding box center [267, 130] width 30 height 18
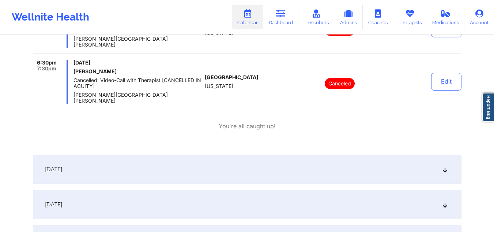
scroll to position [617, 0]
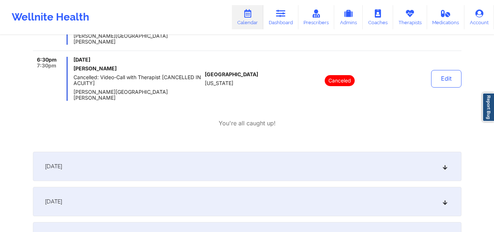
click at [437, 152] on div "October 15, 2025" at bounding box center [247, 166] width 429 height 29
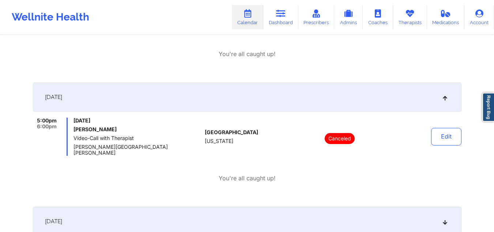
scroll to position [725, 0]
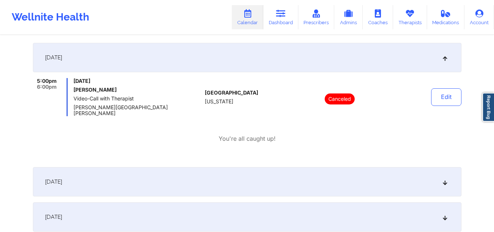
click at [443, 179] on icon at bounding box center [445, 181] width 6 height 5
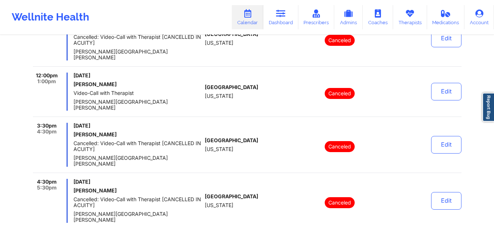
scroll to position [959, 0]
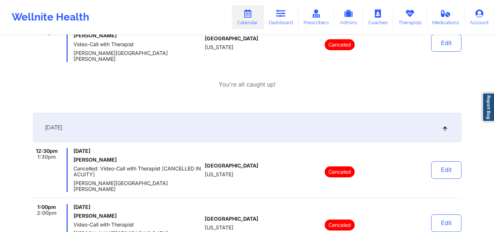
scroll to position [137, 0]
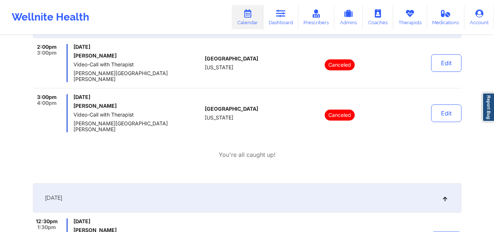
click at [247, 23] on link "Calendar" at bounding box center [247, 17] width 31 height 24
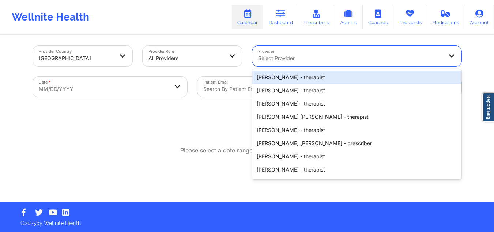
click at [351, 54] on div at bounding box center [350, 58] width 185 height 9
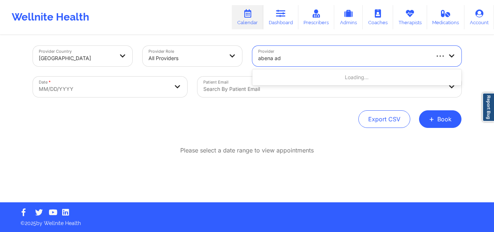
type input "abena ado"
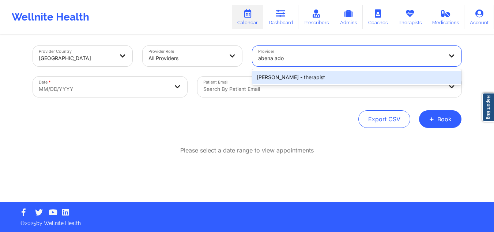
click at [332, 75] on div "[PERSON_NAME] - therapist" at bounding box center [357, 77] width 209 height 13
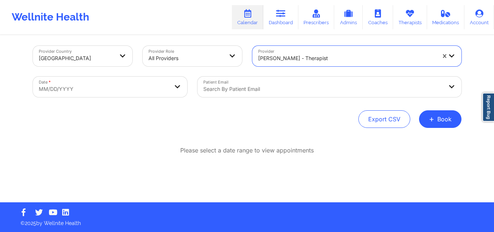
click at [101, 87] on body "Wellnite Health Calendar Dashboard Prescribers Admins Coaches Therapists Medica…" at bounding box center [247, 113] width 494 height 232
select select "2025-8"
select select "2025-9"
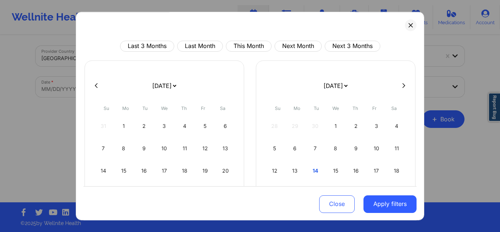
click at [400, 88] on button at bounding box center [403, 85] width 7 height 6
select select "2025-9"
select select "2025-10"
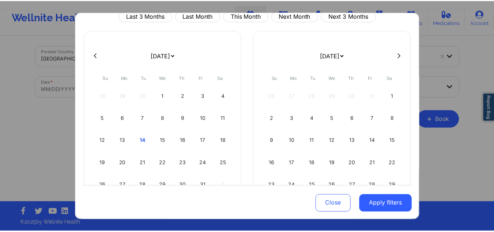
scroll to position [37, 0]
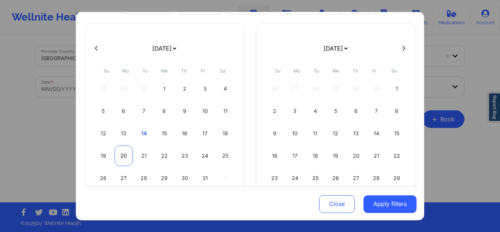
click at [116, 156] on div "20" at bounding box center [124, 155] width 19 height 20
select select "2025-9"
select select "2025-10"
select select "2025-9"
select select "2025-10"
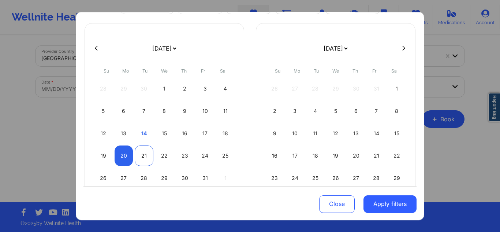
click at [143, 159] on div "21" at bounding box center [144, 155] width 19 height 20
select select "2025-9"
select select "2025-10"
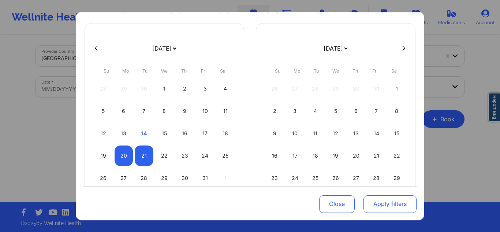
click at [370, 204] on button "Apply filters" at bounding box center [389, 204] width 53 height 18
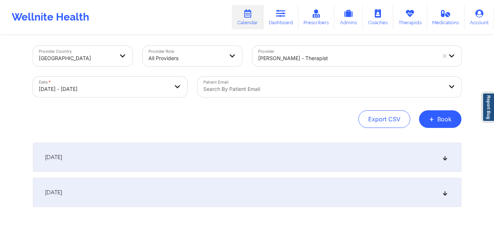
click at [298, 172] on div "[DATE] No appointments [DATE] No appointments" at bounding box center [247, 174] width 429 height 64
click at [279, 156] on div "[DATE]" at bounding box center [247, 156] width 429 height 29
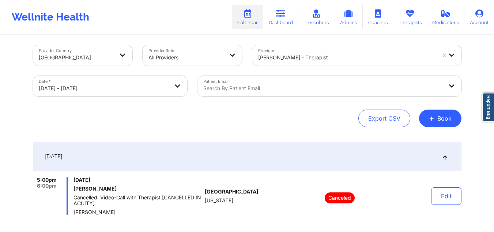
scroll to position [0, 0]
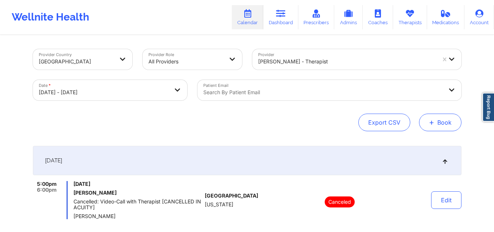
click at [433, 120] on span "+" at bounding box center [431, 122] width 5 height 4
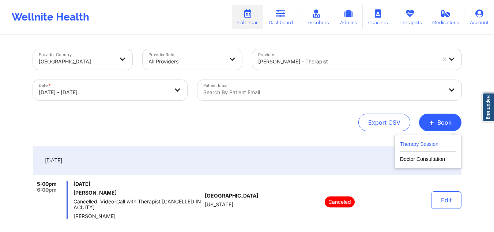
click at [415, 142] on button "Therapy Session" at bounding box center [428, 145] width 56 height 12
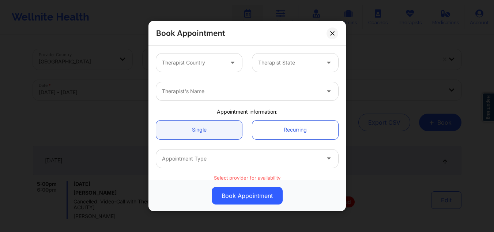
click at [220, 57] on div "Therapist Country" at bounding box center [190, 62] width 68 height 18
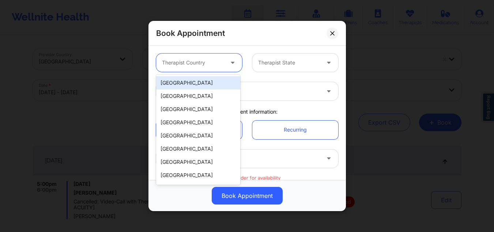
click at [200, 79] on div "[GEOGRAPHIC_DATA]" at bounding box center [198, 82] width 84 height 13
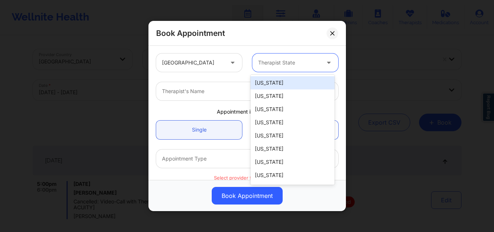
click at [275, 63] on div at bounding box center [289, 62] width 62 height 9
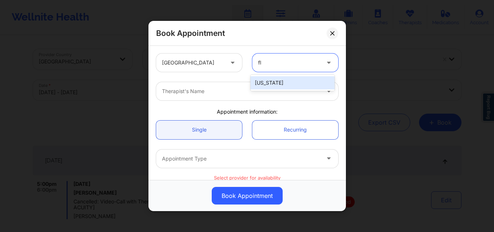
type input "flo"
click at [262, 81] on div "[US_STATE]" at bounding box center [293, 82] width 84 height 13
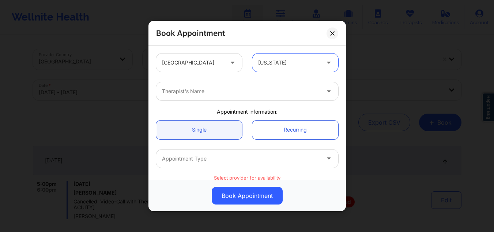
click at [240, 91] on div at bounding box center [241, 91] width 158 height 9
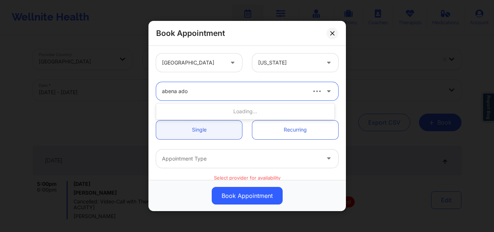
type input "abena adom"
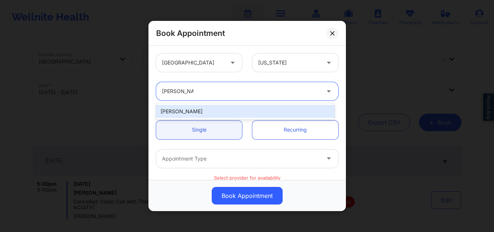
click at [222, 109] on div "Abena Adom" at bounding box center [245, 111] width 179 height 13
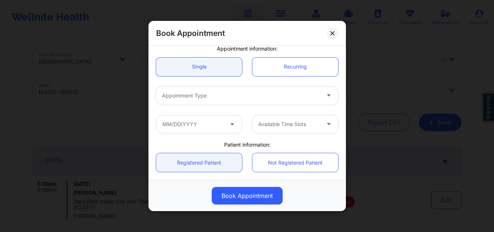
scroll to position [64, 0]
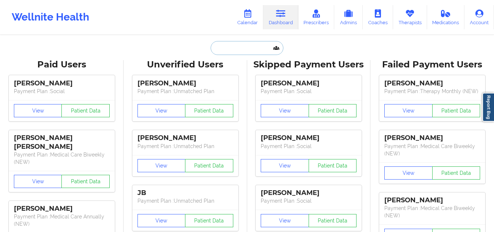
click at [248, 47] on input "text" at bounding box center [247, 48] width 72 height 14
paste input "[PERSON_NAME]"
type input "[PERSON_NAME]"
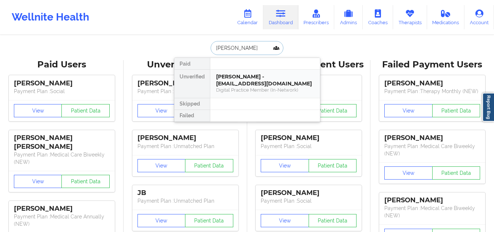
click at [243, 83] on div "[PERSON_NAME] - [EMAIL_ADDRESS][DOMAIN_NAME]" at bounding box center [265, 80] width 98 height 14
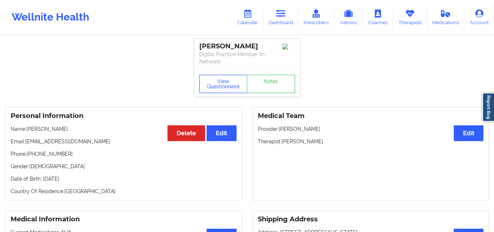
click at [228, 86] on button "View Questionnaire" at bounding box center [223, 84] width 48 height 18
click at [262, 90] on link "Notes" at bounding box center [271, 84] width 48 height 18
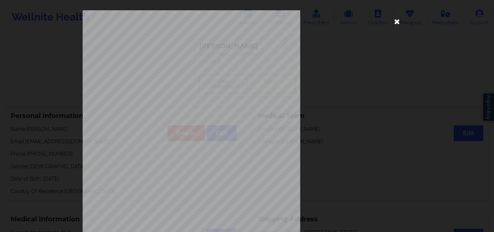
click at [394, 18] on icon at bounding box center [398, 21] width 12 height 12
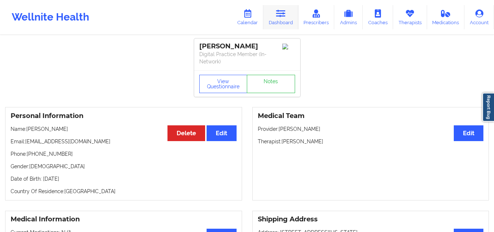
click at [281, 16] on icon at bounding box center [281, 14] width 10 height 8
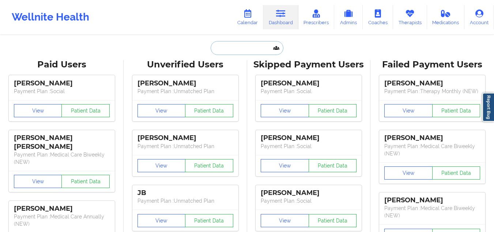
click at [244, 51] on input "text" at bounding box center [247, 48] width 72 height 14
paste input "[EMAIL_ADDRESS][DOMAIN_NAME]"
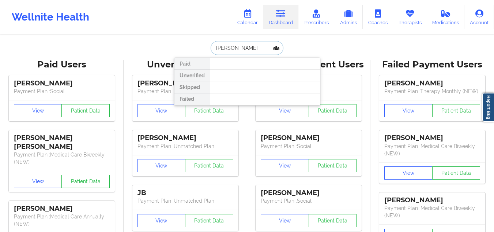
type input "[PERSON_NAME]"
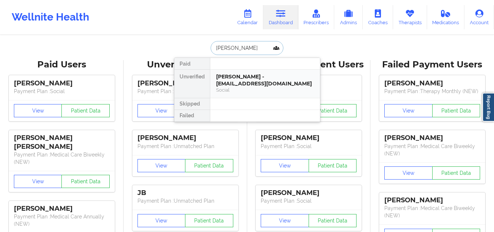
click at [251, 82] on div "[PERSON_NAME] - [EMAIL_ADDRESS][DOMAIN_NAME]" at bounding box center [265, 80] width 98 height 14
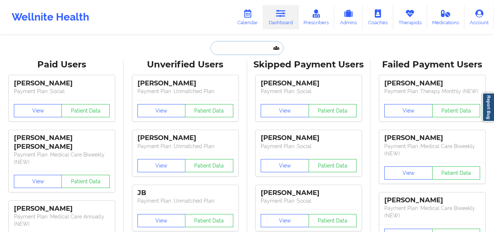
click at [219, 42] on input "text" at bounding box center [247, 48] width 72 height 14
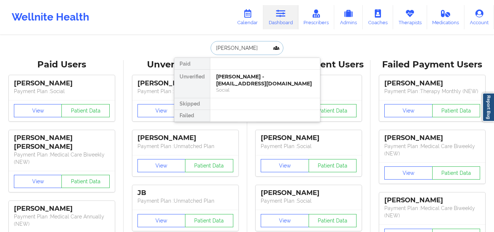
type input "[PERSON_NAME]"
click at [245, 80] on div "[PERSON_NAME] - [EMAIL_ADDRESS][DOMAIN_NAME]" at bounding box center [265, 80] width 98 height 14
